Goal: Information Seeking & Learning: Find specific fact

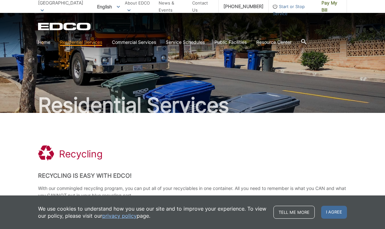
click at [197, 42] on link "Service Schedules" at bounding box center [185, 42] width 39 height 7
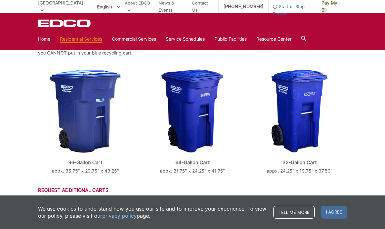
scroll to position [139, 0]
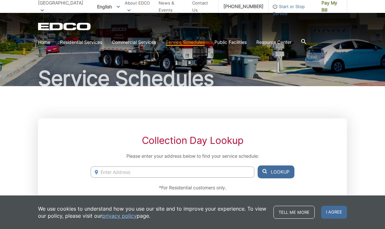
scroll to position [42, 0]
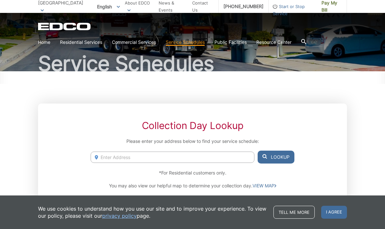
click at [222, 156] on input "Enter Address" at bounding box center [173, 157] width 164 height 11
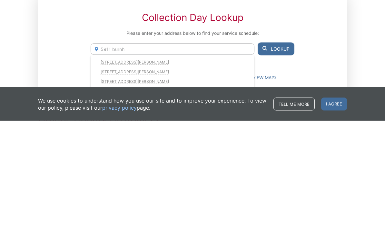
click at [174, 166] on li "5911 Burnham Ave, Buena Park, CA, 90621" at bounding box center [173, 171] width 164 height 10
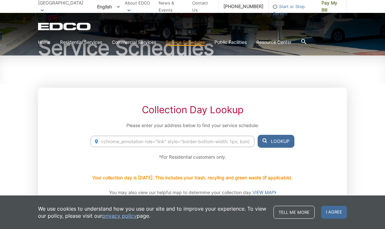
scroll to position [62, 0]
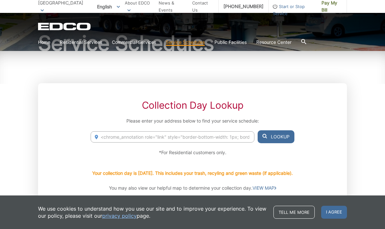
click at [224, 138] on input "<chrome_annotation role="link" style="border-bottom-width: 1px; border-bottom-s…" at bounding box center [173, 136] width 164 height 11
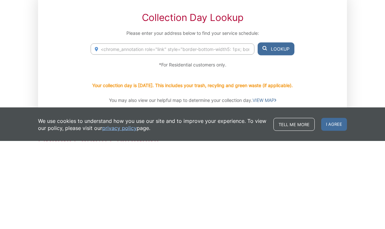
type input "<chrome_annotation role="link" style="border-bottom-width59: 1px; border-bottom…"
click at [239, 131] on input "<chrome_annotation role="link" style="border-bottom-width59: 1px; border-bottom…" at bounding box center [173, 136] width 164 height 11
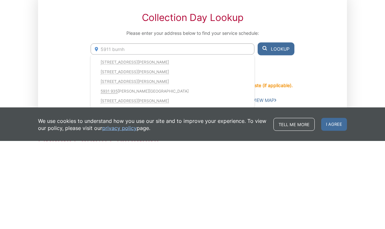
click at [169, 145] on li "5911 Burnham Ave, Buena Park, CA, 90621" at bounding box center [173, 150] width 164 height 10
type input "<chrome_annotation role="link" style="border-bottom-width: 1px; border-bottom-s…"
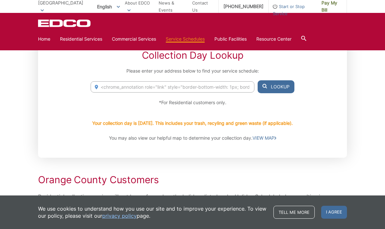
scroll to position [106, 0]
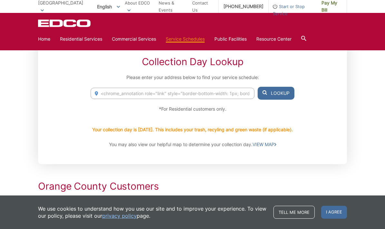
click at [273, 143] on link "VIEW MAP" at bounding box center [265, 144] width 24 height 7
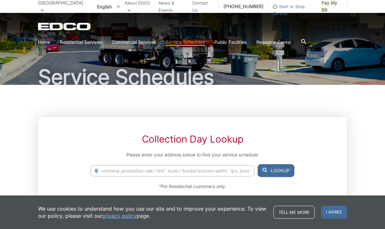
scroll to position [25, 0]
